Goal: Find specific page/section: Find specific page/section

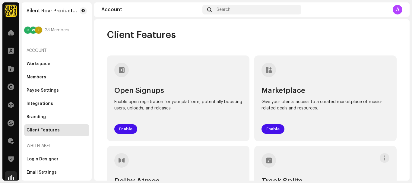
click at [8, 178] on span at bounding box center [11, 177] width 6 height 5
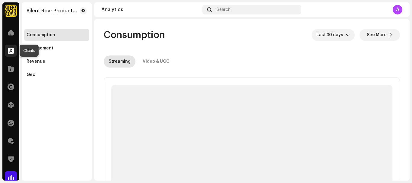
click at [12, 50] on span at bounding box center [11, 50] width 6 height 5
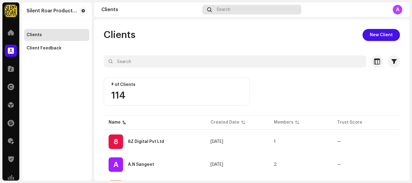
click at [234, 9] on div "Search" at bounding box center [251, 10] width 99 height 10
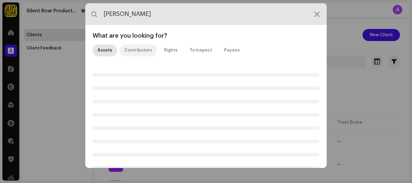
type input "[PERSON_NAME]"
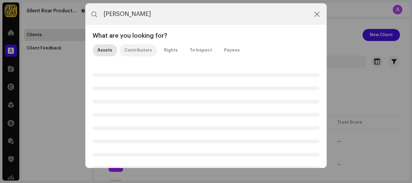
click at [137, 49] on div "Contributors" at bounding box center [138, 50] width 28 height 12
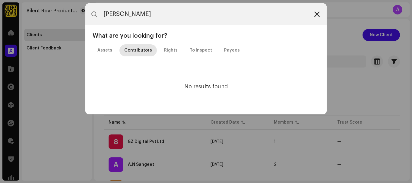
click at [318, 12] on icon at bounding box center [316, 14] width 5 height 5
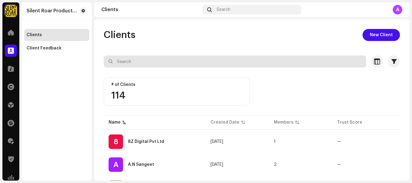
click at [150, 57] on input "text" at bounding box center [235, 62] width 262 height 12
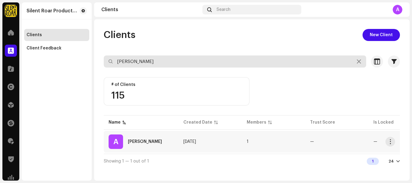
type input "[PERSON_NAME]"
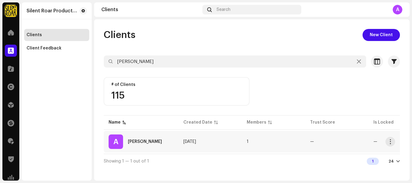
click at [139, 141] on div "[PERSON_NAME]" at bounding box center [145, 142] width 34 height 4
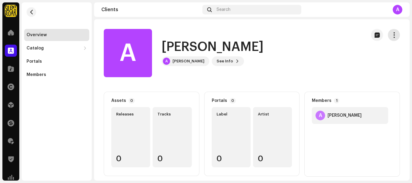
click at [391, 37] on span "button" at bounding box center [394, 35] width 6 height 5
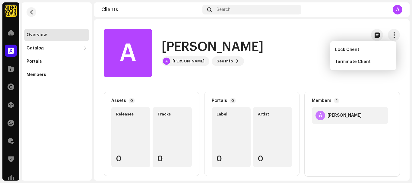
click at [309, 38] on div "A [PERSON_NAME] A [PERSON_NAME] See Info" at bounding box center [233, 53] width 258 height 48
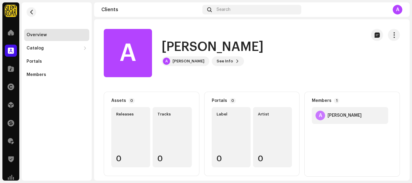
scroll to position [6, 0]
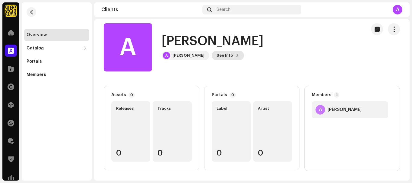
click at [217, 56] on span "See Info" at bounding box center [225, 55] width 17 height 12
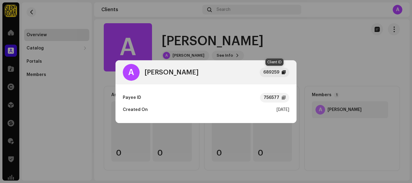
click at [271, 73] on div "689259" at bounding box center [271, 72] width 16 height 7
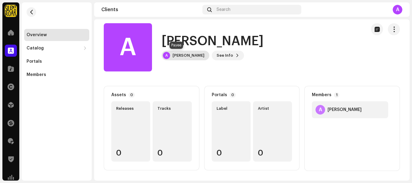
click at [181, 56] on div "[PERSON_NAME]" at bounding box center [189, 55] width 32 height 5
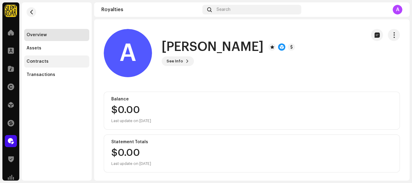
click at [36, 59] on div "Contracts" at bounding box center [56, 62] width 65 height 12
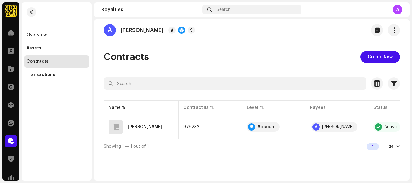
scroll to position [0, 32]
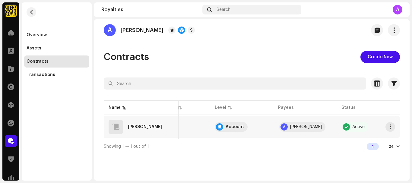
click at [239, 127] on div "Account" at bounding box center [235, 127] width 18 height 4
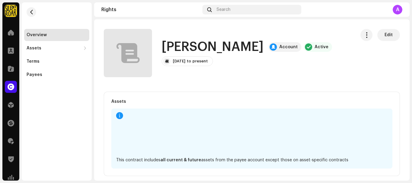
click at [279, 47] on div "Account" at bounding box center [288, 47] width 18 height 5
click at [387, 38] on span "Edit" at bounding box center [389, 35] width 8 height 12
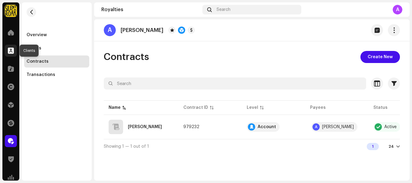
click at [10, 50] on span at bounding box center [11, 50] width 6 height 5
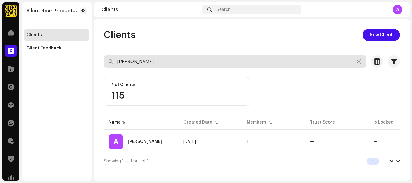
click at [178, 58] on input "[PERSON_NAME]" at bounding box center [235, 62] width 262 height 12
drag, startPoint x: 178, startPoint y: 58, endPoint x: 111, endPoint y: 60, distance: 66.4
click at [111, 60] on div "[PERSON_NAME]" at bounding box center [235, 62] width 262 height 12
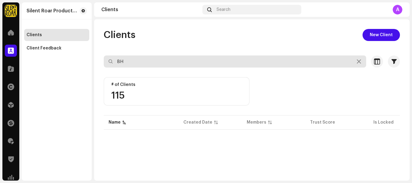
type input "B"
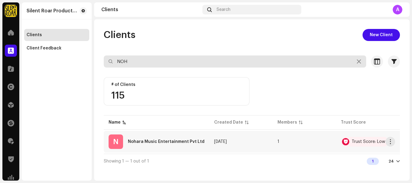
type input "NOH"
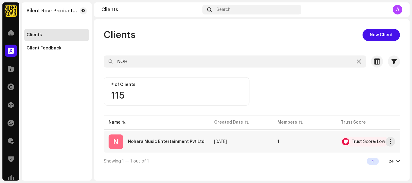
click at [153, 141] on div "Nohara Music Entertainment Pvt Ltd" at bounding box center [166, 142] width 77 height 4
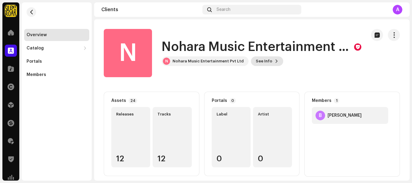
click at [269, 62] on button "See Info" at bounding box center [267, 61] width 32 height 10
click at [50, 74] on div "Members" at bounding box center [57, 74] width 60 height 5
